Goal: Task Accomplishment & Management: Manage account settings

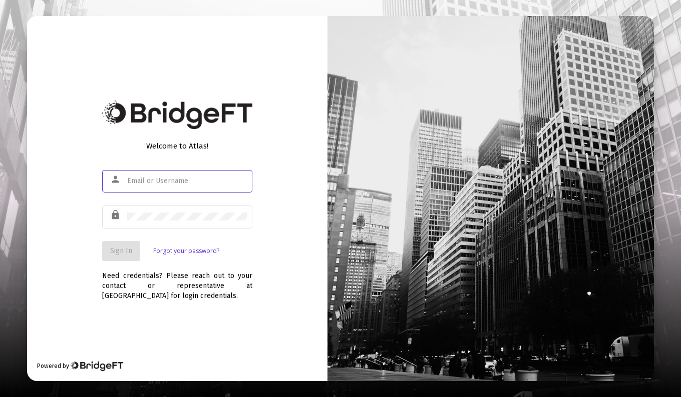
click at [143, 179] on input "text" at bounding box center [187, 181] width 120 height 8
type input "[PERSON_NAME][EMAIL_ADDRESS][DOMAIN_NAME]"
click at [119, 252] on span "Sign In" at bounding box center [121, 251] width 22 height 9
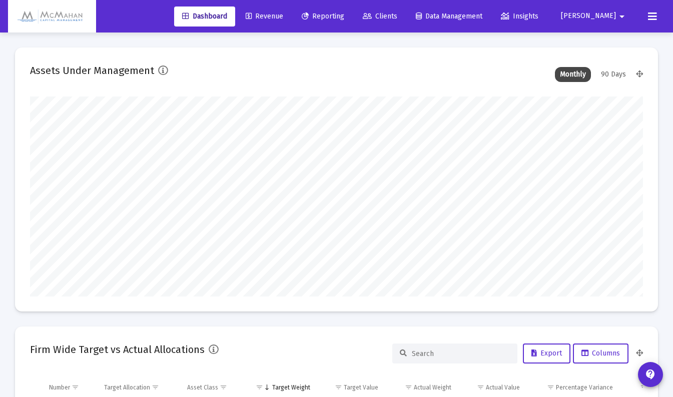
scroll to position [200, 613]
type input "[DATE]"
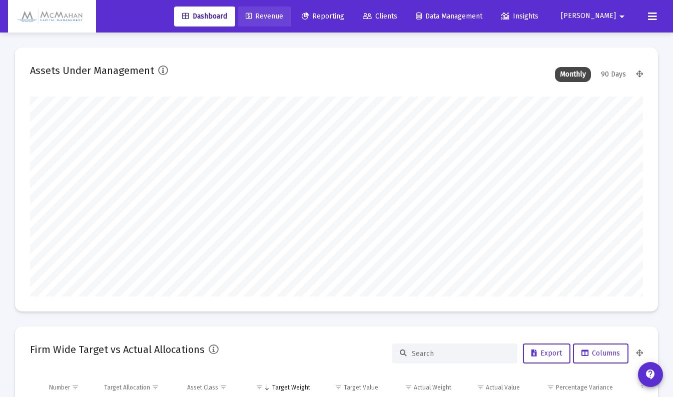
click at [283, 15] on span "Revenue" at bounding box center [265, 16] width 38 height 9
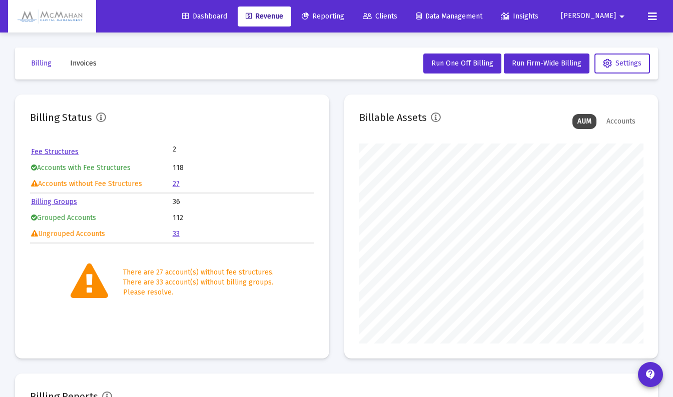
scroll to position [200, 284]
click at [46, 201] on link "Billing Groups" at bounding box center [54, 202] width 46 height 9
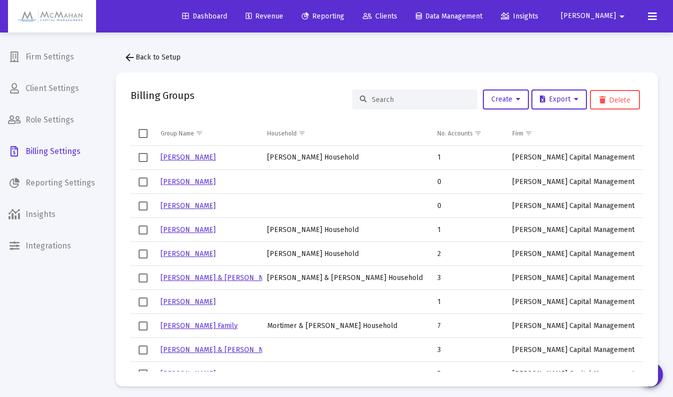
click at [383, 102] on input at bounding box center [421, 100] width 98 height 9
click at [516, 103] on icon at bounding box center [518, 99] width 5 height 7
click at [384, 99] on div at bounding box center [336, 198] width 673 height 397
click at [519, 105] on button "Create" at bounding box center [506, 100] width 46 height 20
click at [502, 125] on button "New Group" at bounding box center [539, 126] width 120 height 24
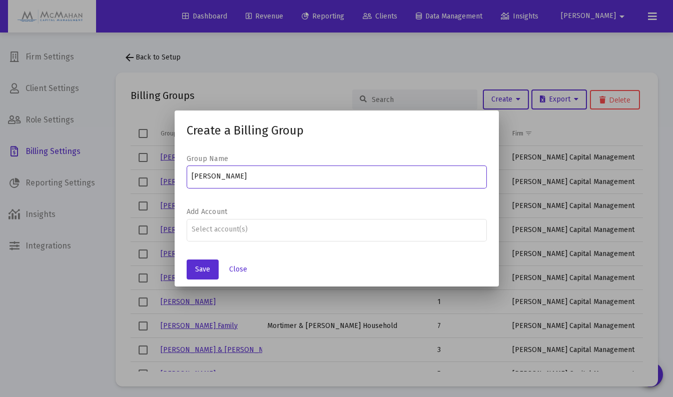
type input "[PERSON_NAME]"
click at [206, 274] on span "Save" at bounding box center [202, 269] width 15 height 9
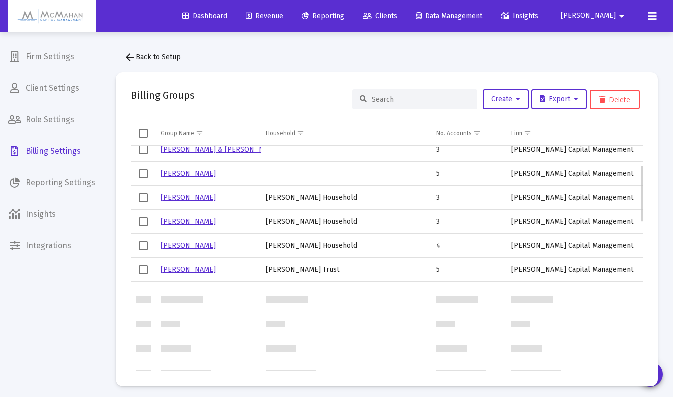
scroll to position [75, 0]
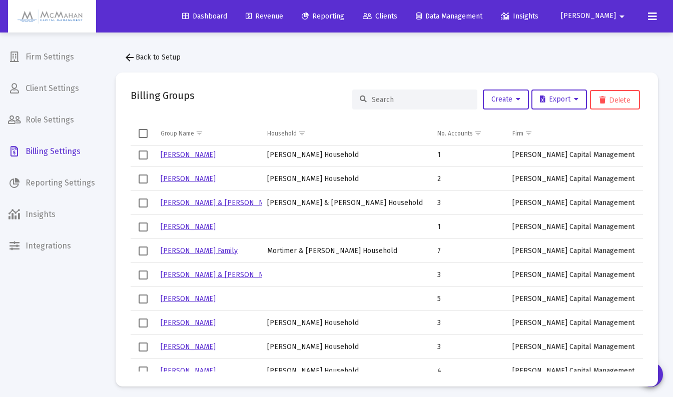
click at [401, 96] on input at bounding box center [421, 100] width 98 height 9
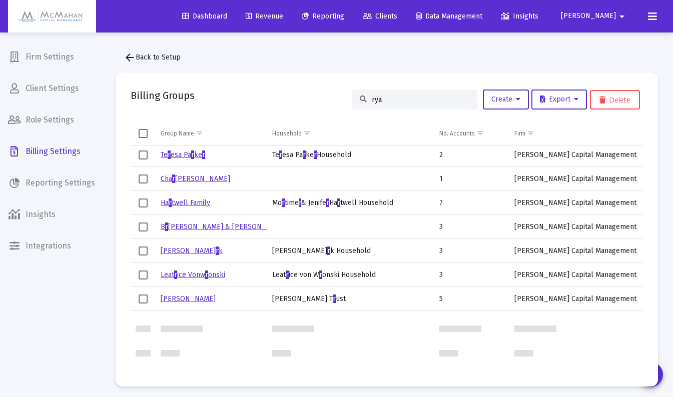
scroll to position [0, 0]
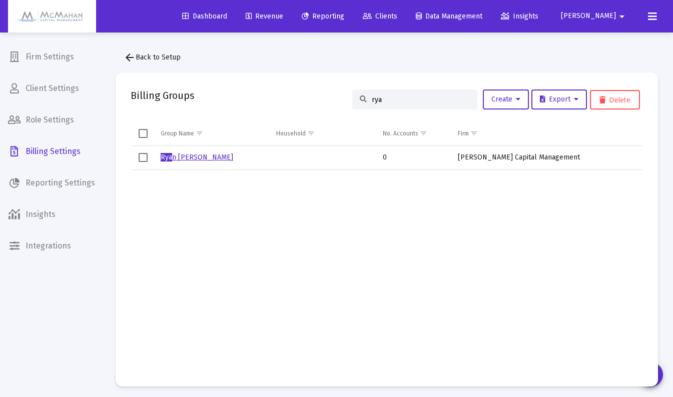
type input "rya"
click at [173, 157] on link "[PERSON_NAME]" at bounding box center [197, 157] width 73 height 9
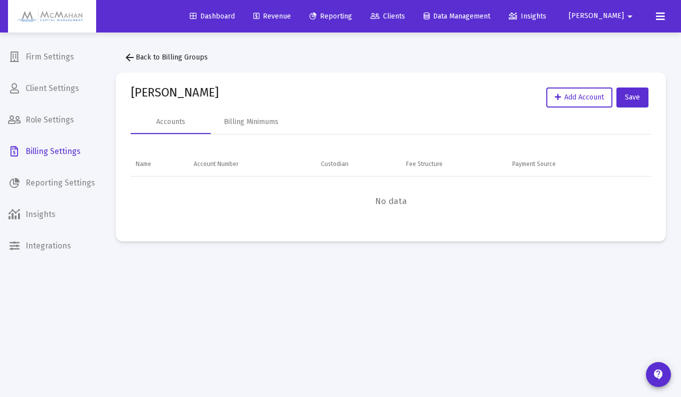
click at [131, 56] on mat-icon "arrow_back" at bounding box center [130, 58] width 12 height 12
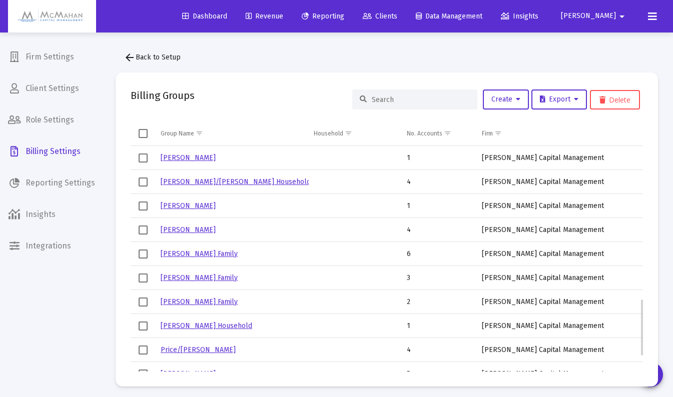
scroll to position [663, 0]
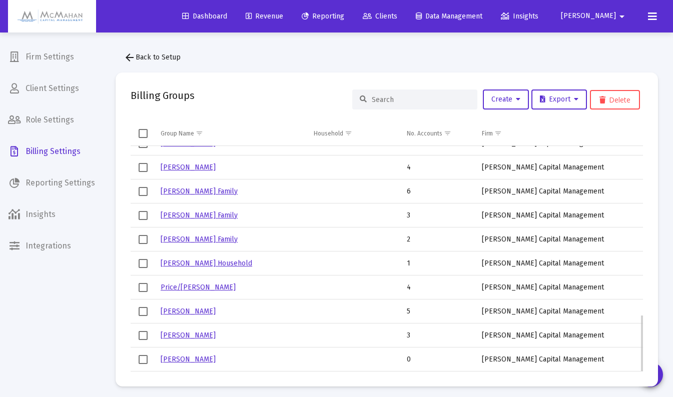
drag, startPoint x: 176, startPoint y: 358, endPoint x: 145, endPoint y: 361, distance: 31.6
click at [145, 361] on span "Select row" at bounding box center [143, 359] width 9 height 9
click at [613, 105] on button "Delete" at bounding box center [615, 100] width 50 height 20
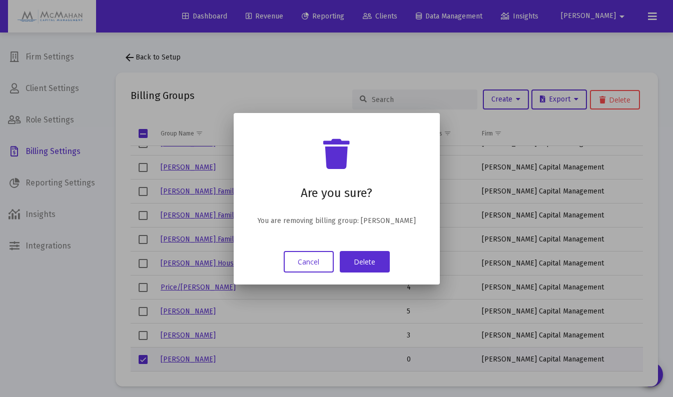
click at [356, 261] on button "Delete" at bounding box center [365, 262] width 50 height 22
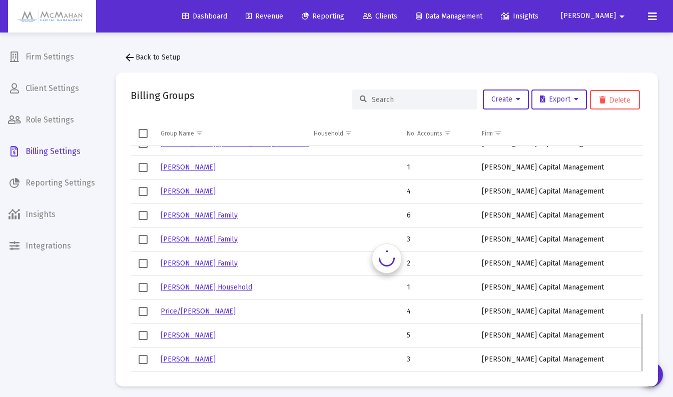
scroll to position [639, 0]
click at [486, 103] on button "Create" at bounding box center [506, 100] width 46 height 20
click at [496, 124] on button "New Group" at bounding box center [539, 126] width 120 height 24
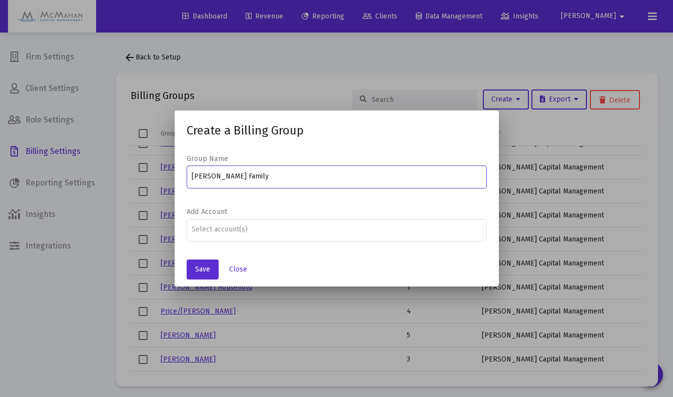
type input "[PERSON_NAME] Family"
click at [208, 268] on span "Save" at bounding box center [202, 269] width 15 height 9
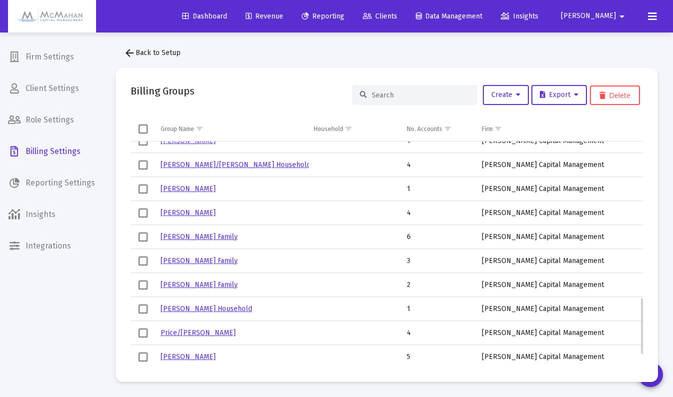
scroll to position [663, 0]
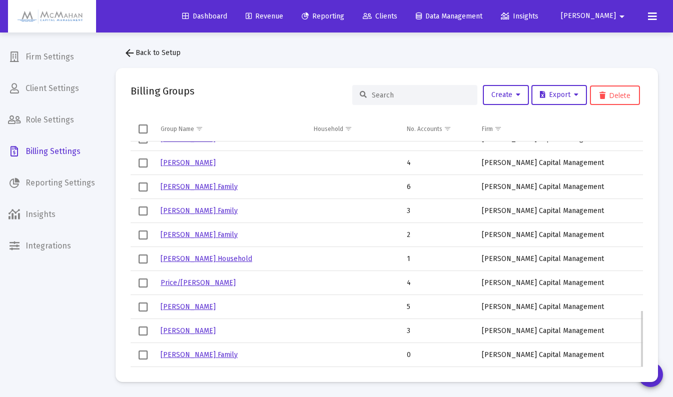
click at [187, 354] on link "[PERSON_NAME] Family" at bounding box center [199, 355] width 77 height 9
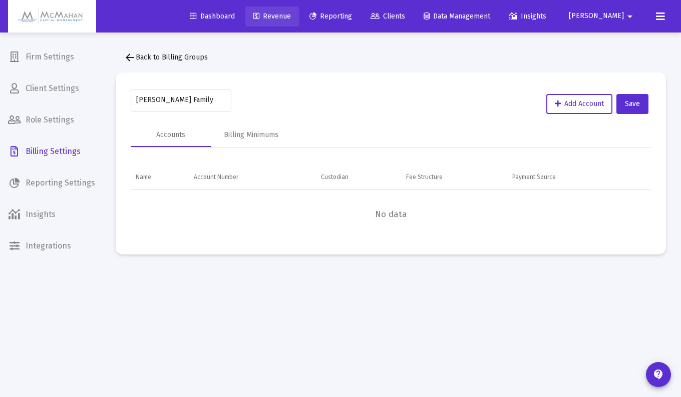
click at [291, 18] on span "Revenue" at bounding box center [272, 16] width 38 height 9
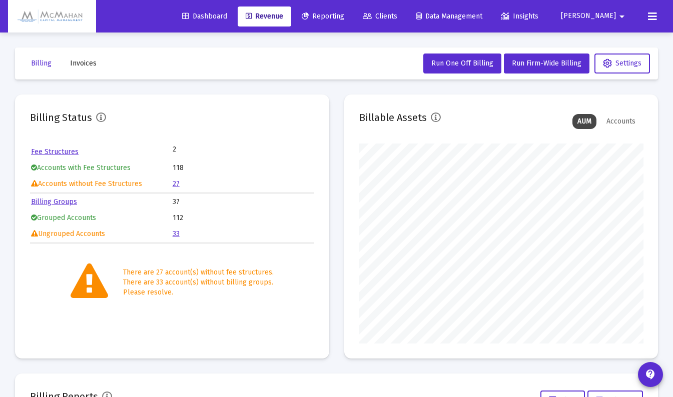
scroll to position [200, 284]
click at [177, 184] on link "27" at bounding box center [176, 184] width 7 height 9
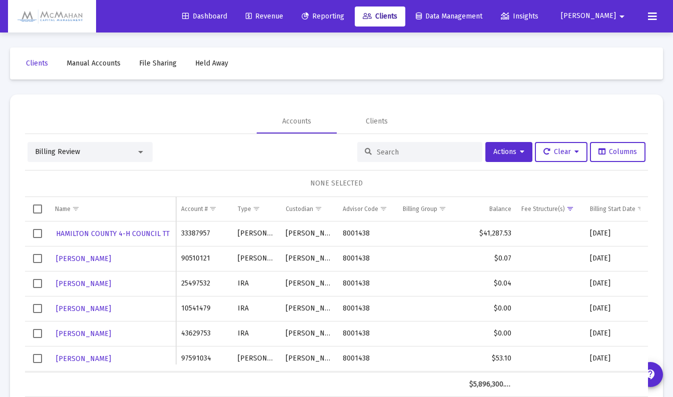
click at [389, 156] on input at bounding box center [426, 152] width 98 height 9
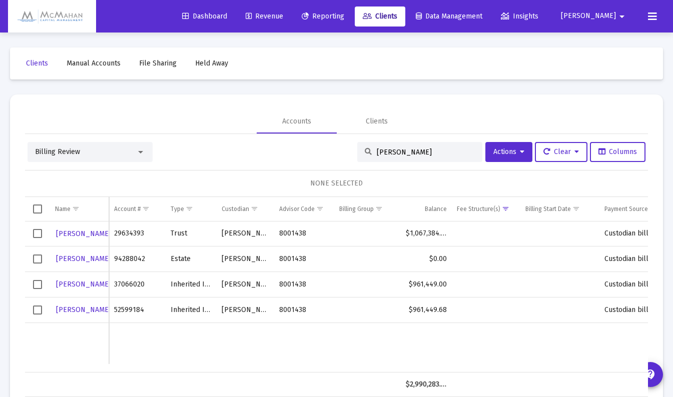
type input "[PERSON_NAME]"
click at [37, 234] on span "Select row" at bounding box center [37, 233] width 9 height 9
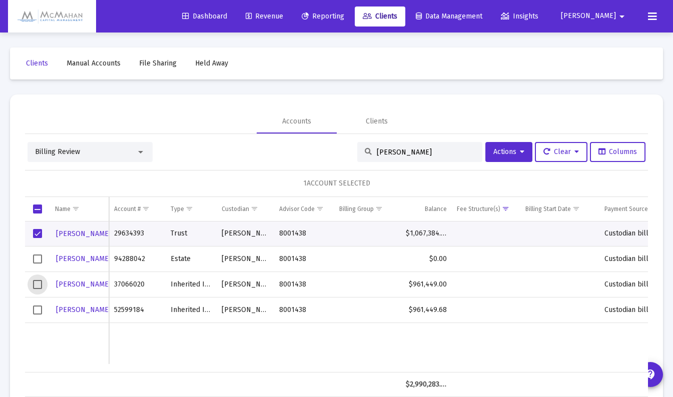
click at [37, 285] on span "Select row" at bounding box center [37, 284] width 9 height 9
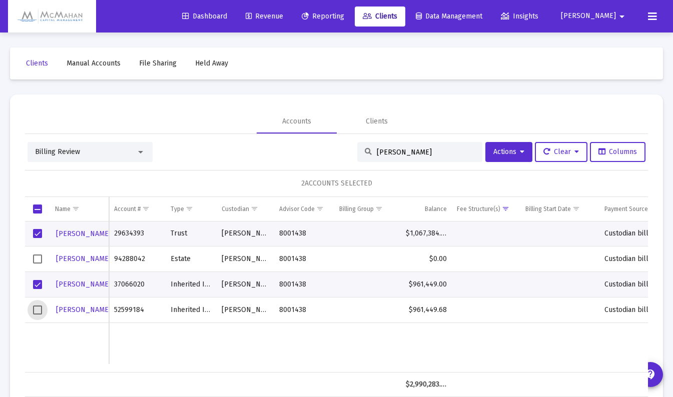
click at [37, 310] on span "Select row" at bounding box center [37, 310] width 9 height 9
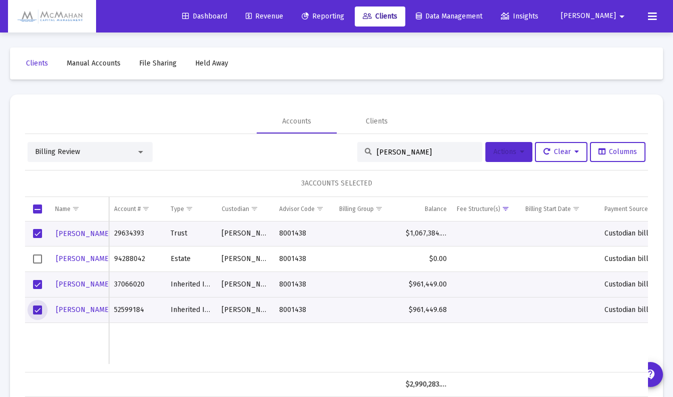
click at [518, 156] on button "Actions" at bounding box center [508, 152] width 47 height 20
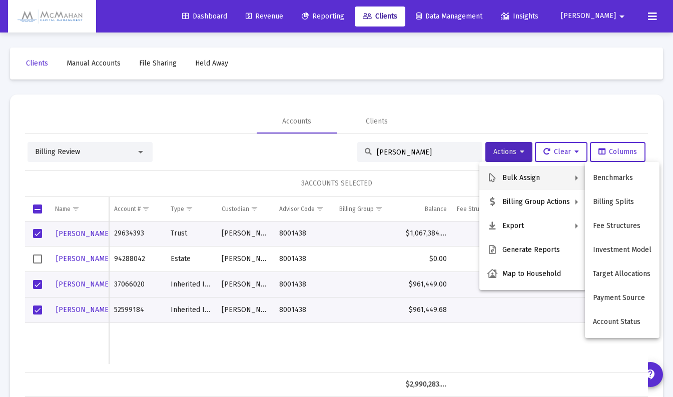
click at [625, 224] on button "Fee Structures" at bounding box center [622, 226] width 75 height 24
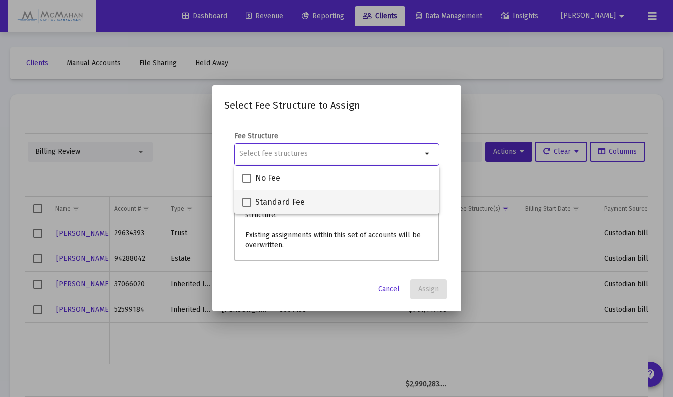
click at [247, 204] on span at bounding box center [246, 202] width 9 height 9
click at [247, 207] on input "Standard Fee" at bounding box center [246, 207] width 1 height 1
checkbox input "true"
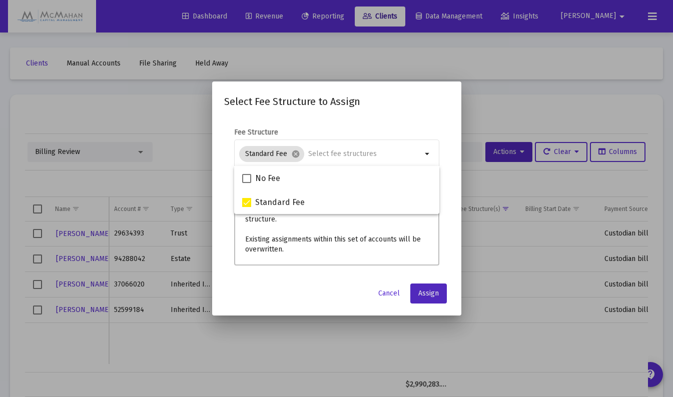
click at [428, 293] on span "Assign" at bounding box center [428, 293] width 21 height 9
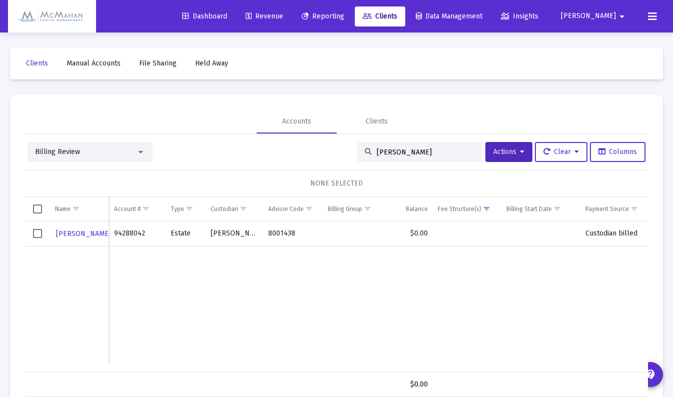
drag, startPoint x: 399, startPoint y: 152, endPoint x: 356, endPoint y: 158, distance: 43.0
click at [357, 158] on div "[PERSON_NAME]" at bounding box center [419, 152] width 125 height 20
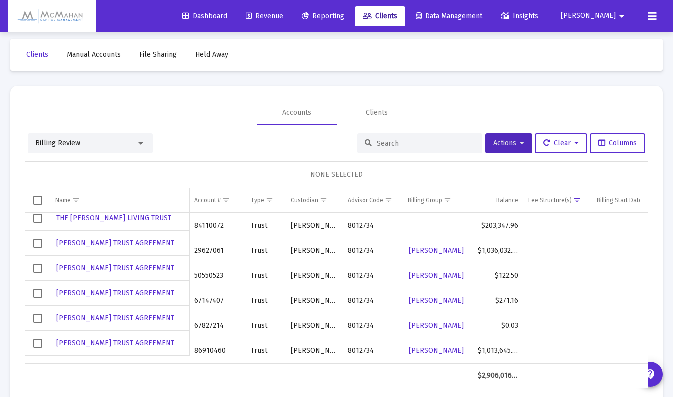
scroll to position [30, 0]
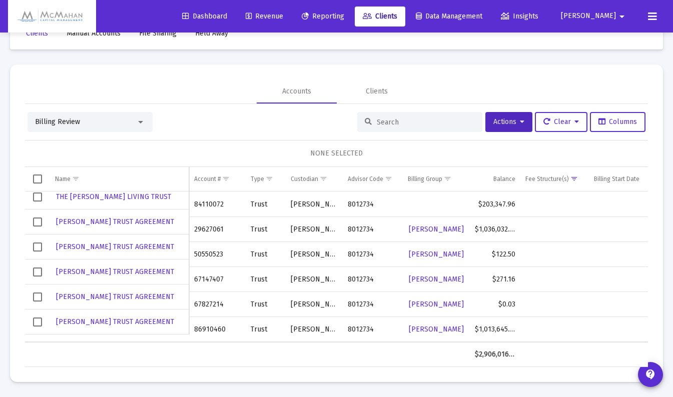
click at [404, 120] on input at bounding box center [426, 122] width 98 height 9
type input "[PERSON_NAME]"
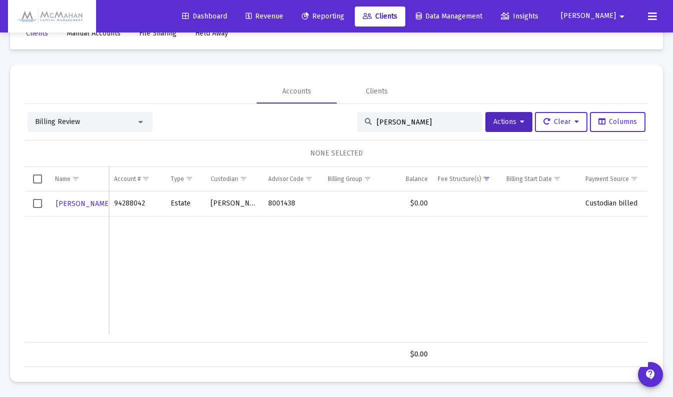
click at [389, 121] on input "[PERSON_NAME]" at bounding box center [426, 122] width 98 height 9
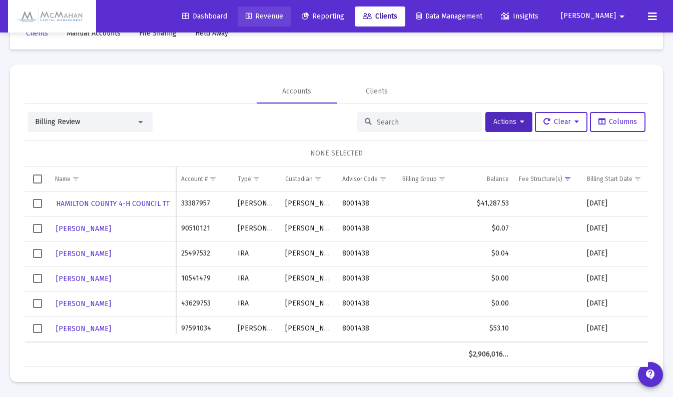
click at [283, 14] on span "Revenue" at bounding box center [265, 16] width 38 height 9
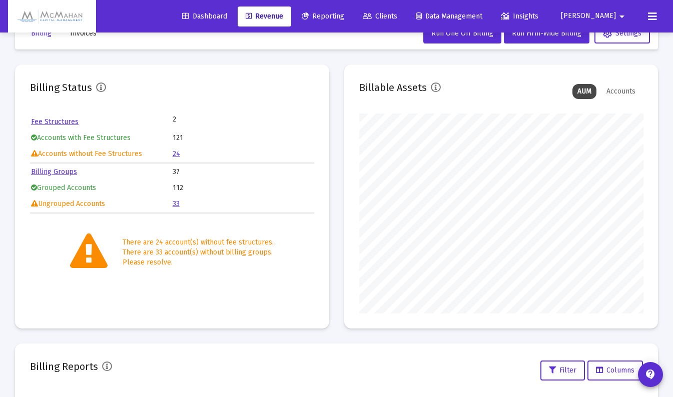
scroll to position [200, 284]
click at [177, 203] on link "33" at bounding box center [176, 204] width 7 height 9
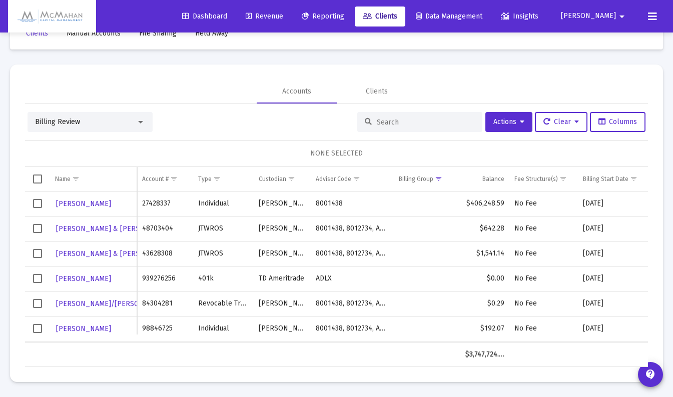
click at [391, 120] on input at bounding box center [426, 122] width 98 height 9
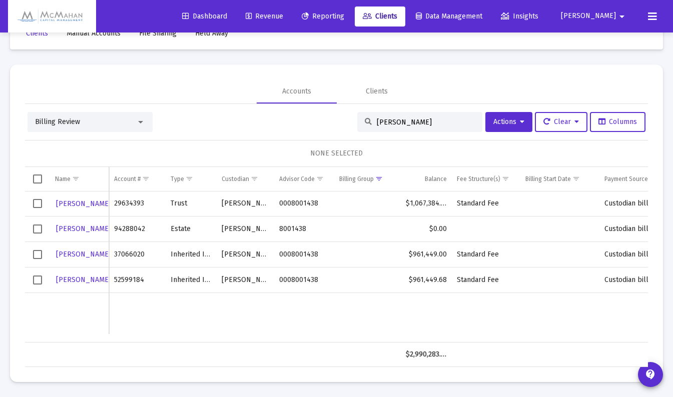
type input "[PERSON_NAME]"
click at [36, 202] on span "Select row" at bounding box center [37, 203] width 9 height 9
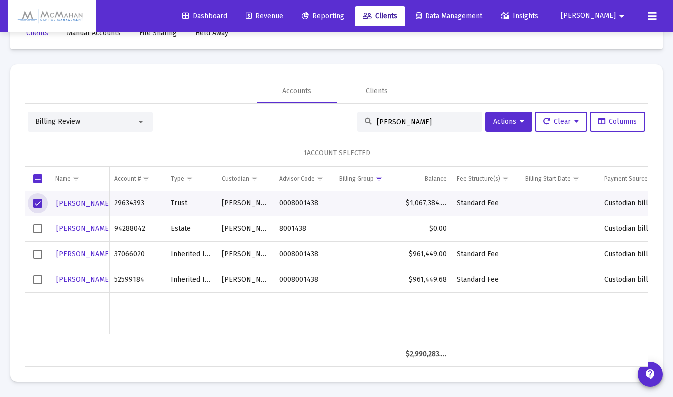
click at [40, 257] on span "Select row" at bounding box center [37, 254] width 9 height 9
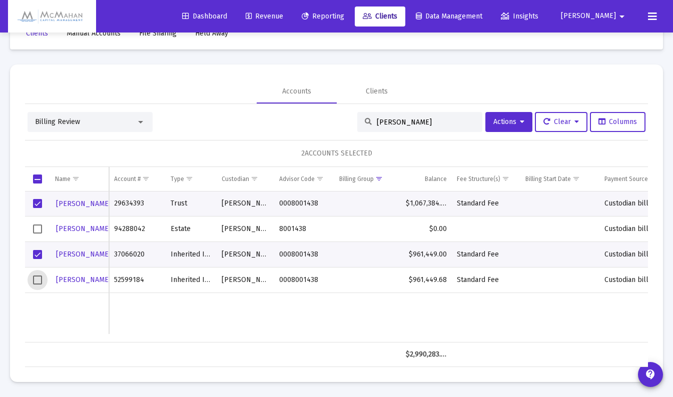
click at [37, 281] on span "Select row" at bounding box center [37, 280] width 9 height 9
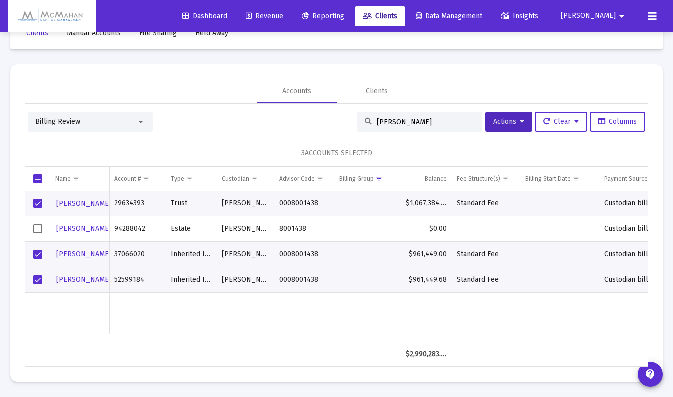
click at [520, 122] on icon at bounding box center [522, 122] width 5 height 7
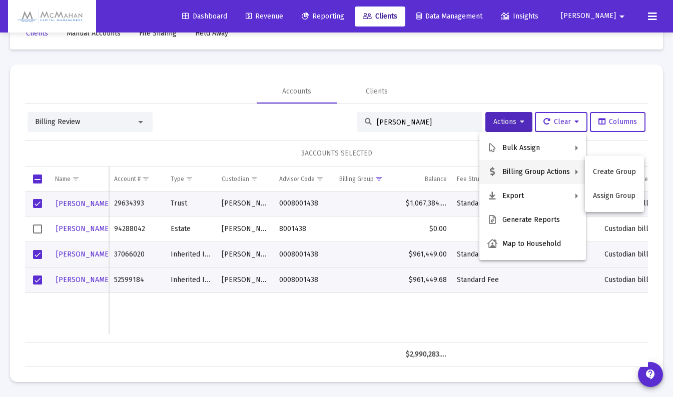
click at [619, 200] on button "Assign Group" at bounding box center [614, 196] width 59 height 24
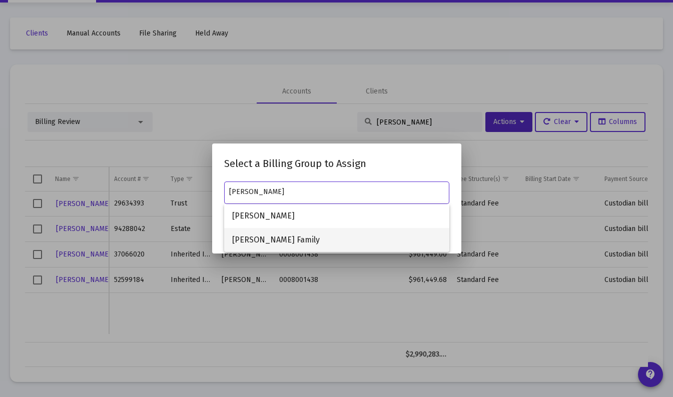
click at [266, 241] on span "[PERSON_NAME] Family" at bounding box center [336, 240] width 209 height 24
type input "[PERSON_NAME] Family"
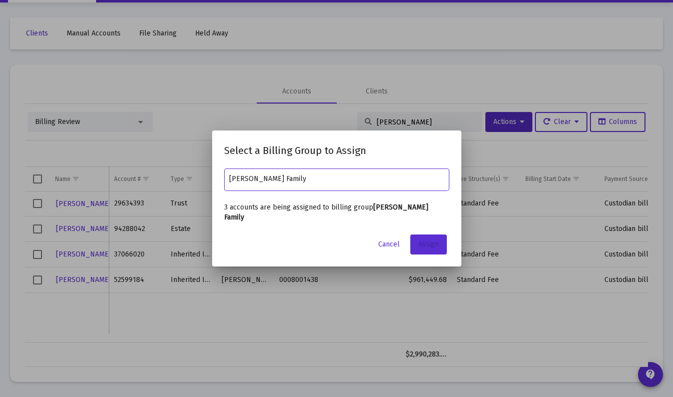
click at [431, 242] on span "Assign" at bounding box center [428, 244] width 21 height 9
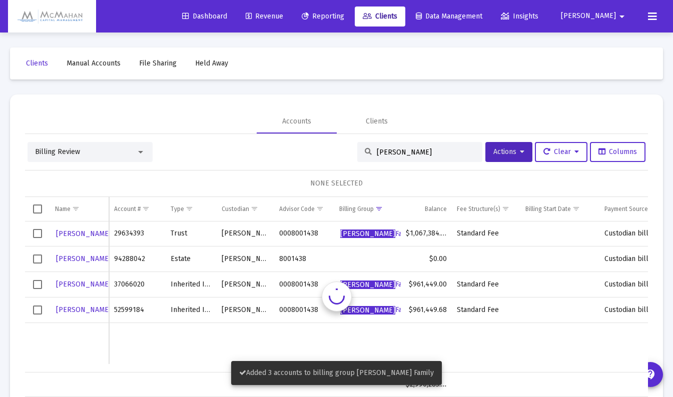
scroll to position [30, 0]
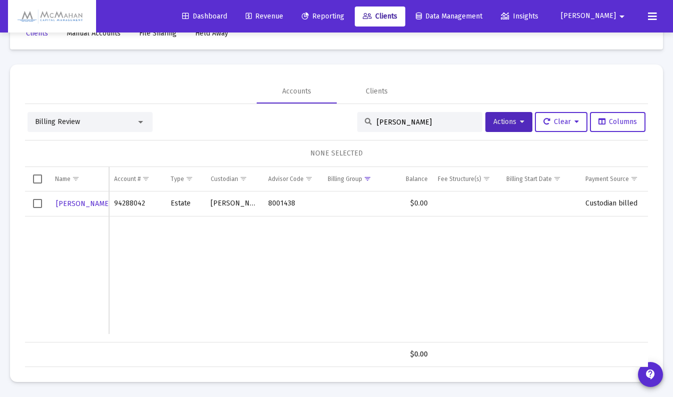
click at [283, 14] on span "Revenue" at bounding box center [265, 16] width 38 height 9
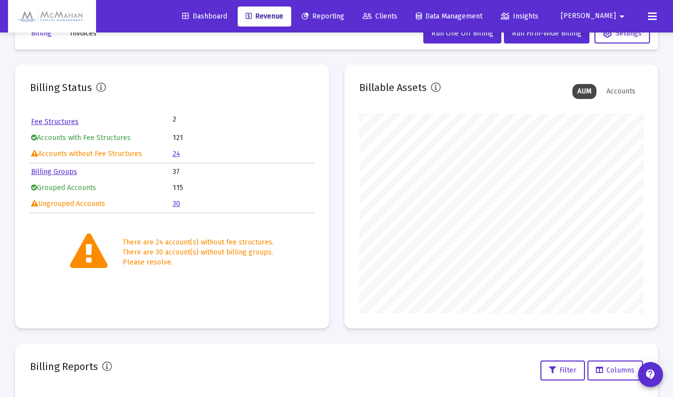
scroll to position [200, 284]
click at [177, 204] on link "30" at bounding box center [177, 204] width 8 height 9
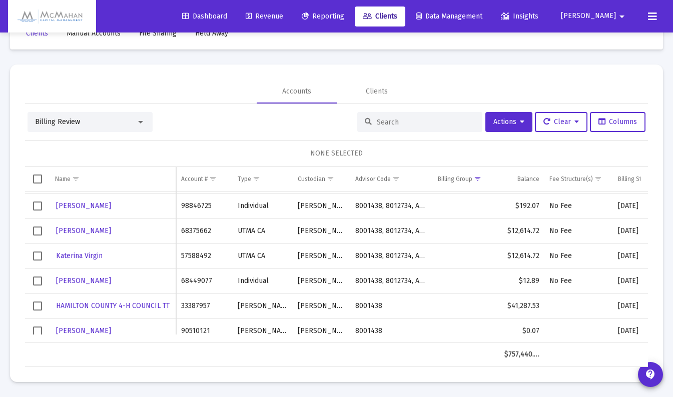
scroll to position [150, 0]
